Goal: Information Seeking & Learning: Learn about a topic

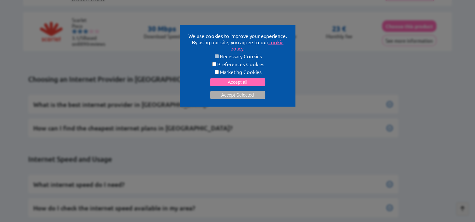
scroll to position [1752, 0]
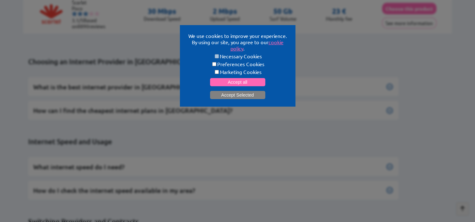
click at [243, 93] on button "Accept Selected" at bounding box center [237, 95] width 55 height 8
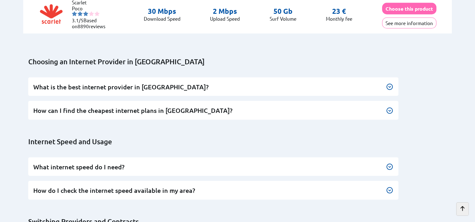
click at [261, 111] on div "How can I find the cheapest internet plans in [GEOGRAPHIC_DATA]? Start by asses…" at bounding box center [213, 110] width 370 height 19
click at [389, 107] on img at bounding box center [390, 111] width 8 height 8
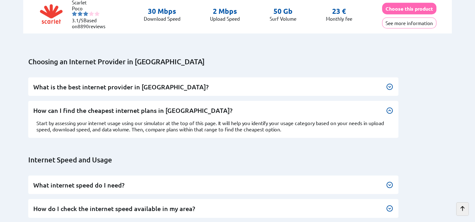
click at [154, 120] on p "Start by assessing your internet usage using our simulator at the top of this p…" at bounding box center [213, 126] width 354 height 13
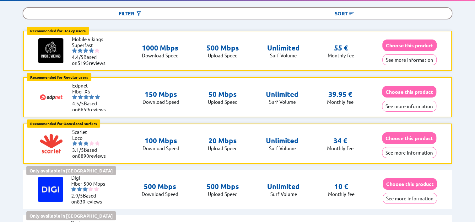
scroll to position [0, 0]
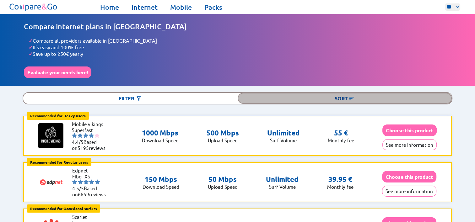
click at [338, 96] on div "Sort" at bounding box center [345, 98] width 214 height 11
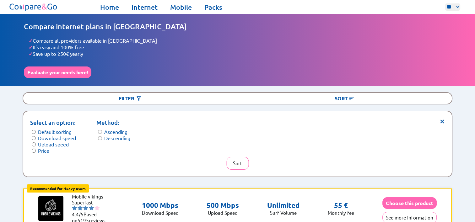
click at [47, 149] on label "Price" at bounding box center [43, 151] width 11 height 6
click at [235, 163] on button "Sort" at bounding box center [237, 163] width 22 height 13
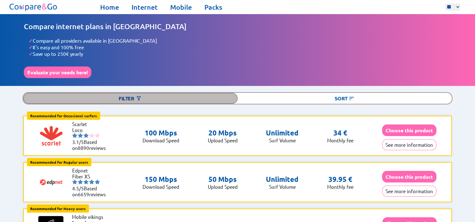
click at [139, 95] on img at bounding box center [139, 98] width 6 height 6
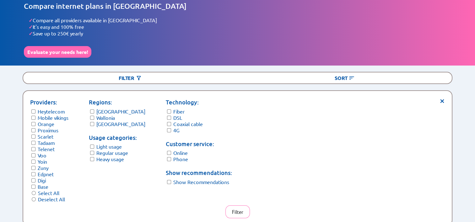
scroll to position [31, 0]
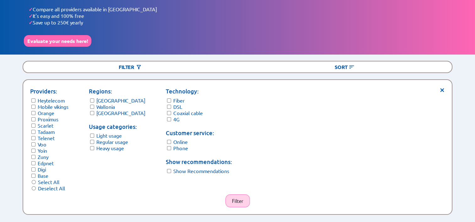
click at [241, 201] on button "Filter" at bounding box center [237, 201] width 24 height 13
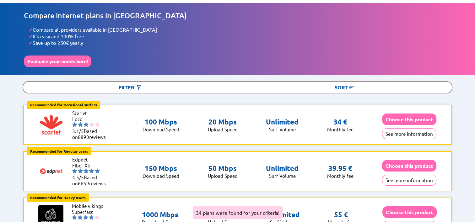
scroll to position [0, 0]
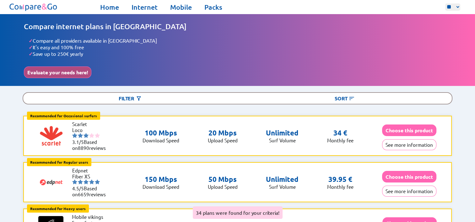
click at [78, 71] on button "Evaluate your needs here!" at bounding box center [58, 73] width 68 height 12
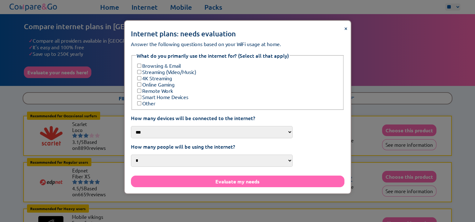
click at [322, 25] on div "× Internet plans: needs evaluation Answer the following questions based on your…" at bounding box center [238, 107] width 226 height 173
click at [344, 28] on span "×" at bounding box center [345, 28] width 3 height 8
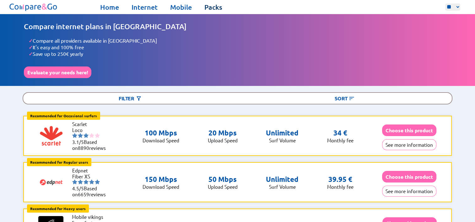
click at [209, 11] on link "Packs" at bounding box center [213, 7] width 18 height 9
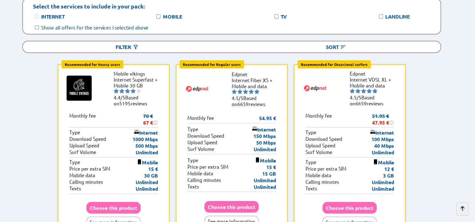
scroll to position [126, 0]
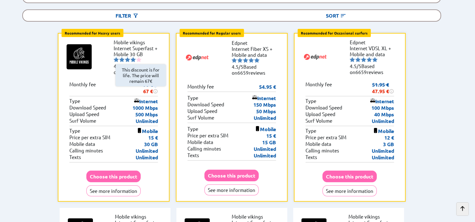
click at [156, 89] on img at bounding box center [155, 91] width 5 height 5
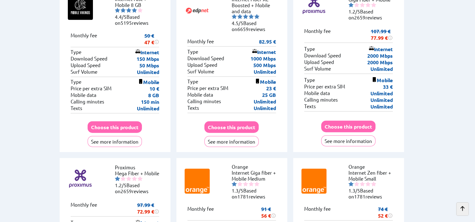
scroll to position [1413, 0]
